Goal: Transaction & Acquisition: Purchase product/service

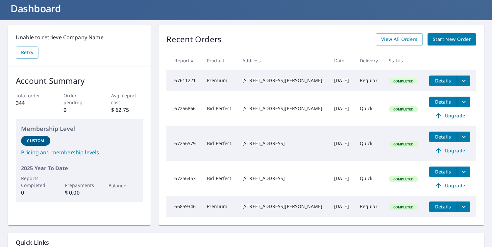
scroll to position [34, 0]
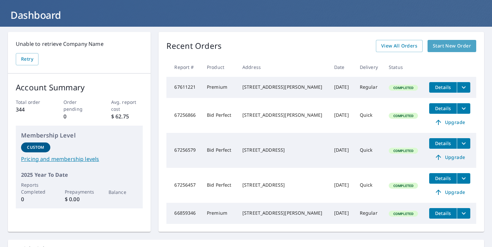
click at [451, 45] on span "Start New Order" at bounding box center [452, 46] width 38 height 8
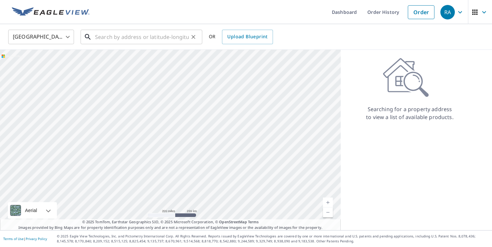
click at [174, 34] on input "text" at bounding box center [142, 37] width 94 height 18
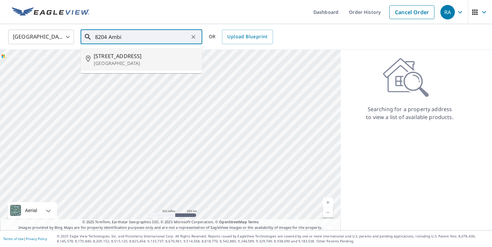
click at [157, 65] on p "[GEOGRAPHIC_DATA]" at bounding box center [145, 63] width 103 height 7
type input "[STREET_ADDRESS]"
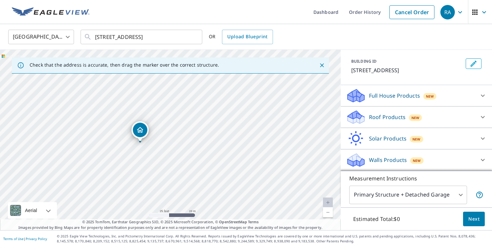
click at [386, 117] on p "Roof Products" at bounding box center [387, 117] width 37 height 8
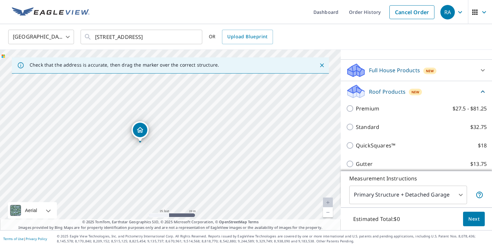
scroll to position [74, 0]
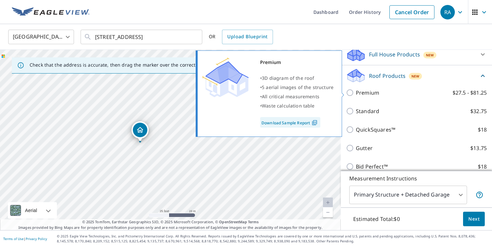
click at [366, 92] on p "Premium" at bounding box center [367, 93] width 23 height 8
click at [356, 92] on input "Premium $27.5 - $81.25" at bounding box center [351, 93] width 10 height 8
checkbox input "true"
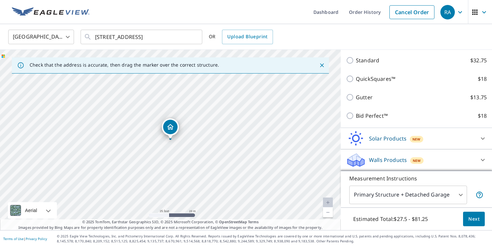
scroll to position [0, 0]
click at [475, 221] on span "Next" at bounding box center [474, 219] width 11 height 8
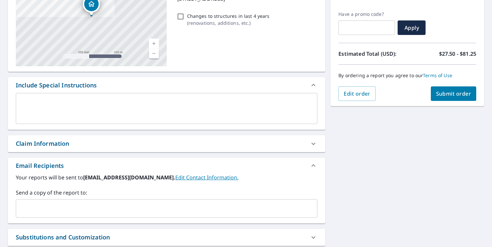
scroll to position [114, 0]
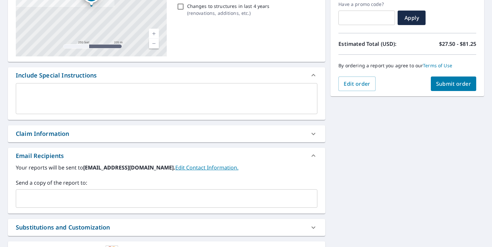
click at [65, 135] on div "Claim Information" at bounding box center [43, 133] width 54 height 9
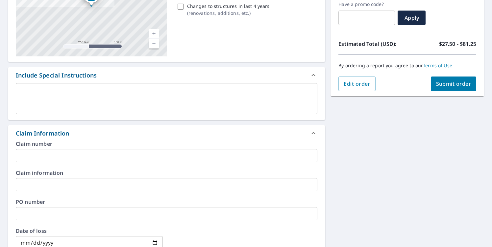
click at [64, 161] on input "text" at bounding box center [167, 155] width 302 height 13
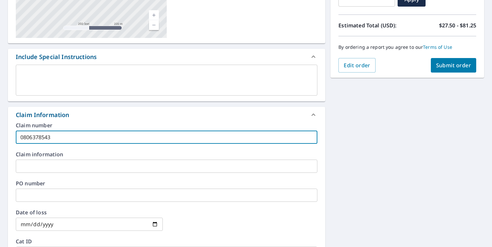
scroll to position [134, 0]
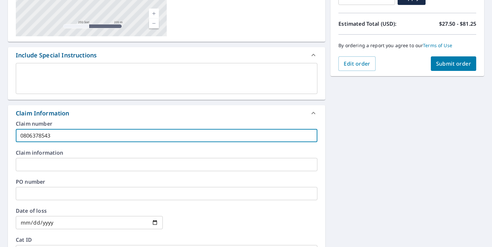
type input "0806378543"
click at [58, 169] on input "text" at bounding box center [167, 164] width 302 height 13
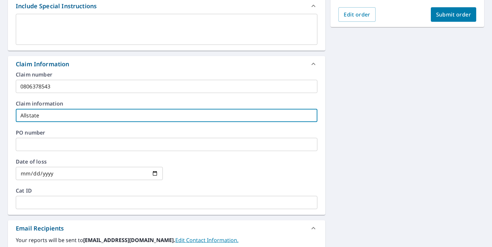
scroll to position [203, 0]
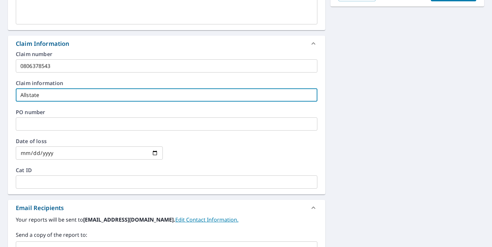
type input "Allstate"
click at [57, 153] on input "date" at bounding box center [89, 152] width 147 height 13
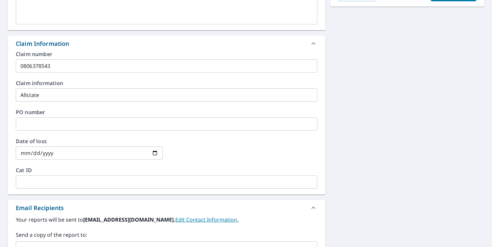
click at [35, 152] on input "date" at bounding box center [89, 152] width 147 height 13
click at [61, 151] on input "date" at bounding box center [89, 152] width 147 height 13
click at [53, 153] on input "date" at bounding box center [89, 152] width 147 height 13
click at [48, 152] on input "date" at bounding box center [89, 152] width 147 height 13
type input "[DATE]"
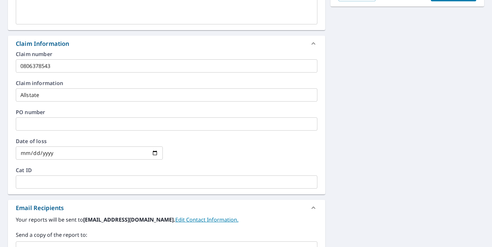
click at [88, 166] on div "Date of loss [DATE] ​" at bounding box center [167, 152] width 302 height 29
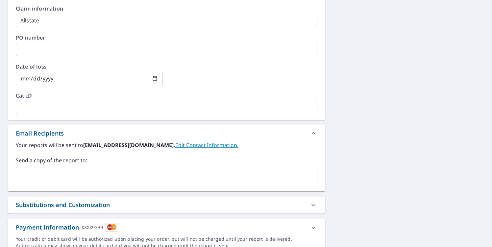
scroll to position [284, 0]
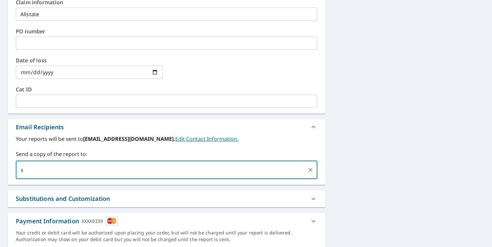
type input "s"
type input "[EMAIL_ADDRESS][DOMAIN_NAME]"
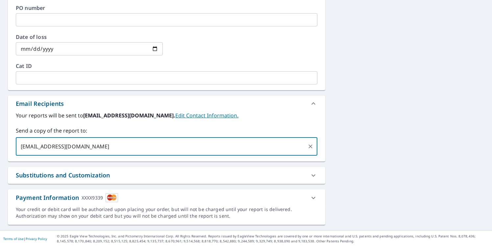
scroll to position [307, 0]
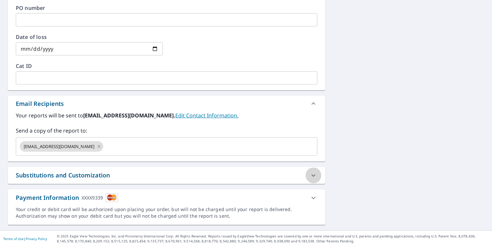
click at [313, 173] on icon at bounding box center [314, 175] width 8 height 8
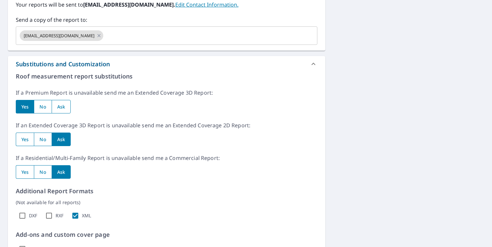
scroll to position [421, 0]
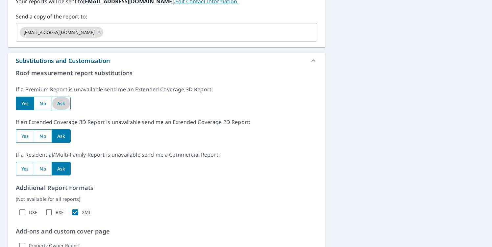
click at [63, 103] on input "radio" at bounding box center [61, 102] width 19 height 13
radio input "true"
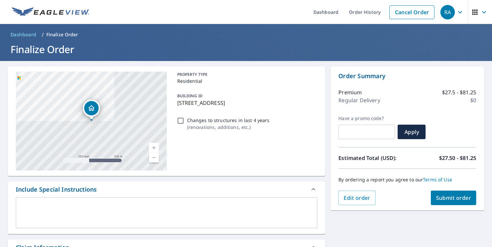
scroll to position [0, 0]
click at [455, 196] on span "Submit order" at bounding box center [453, 197] width 35 height 7
